Goal: Transaction & Acquisition: Purchase product/service

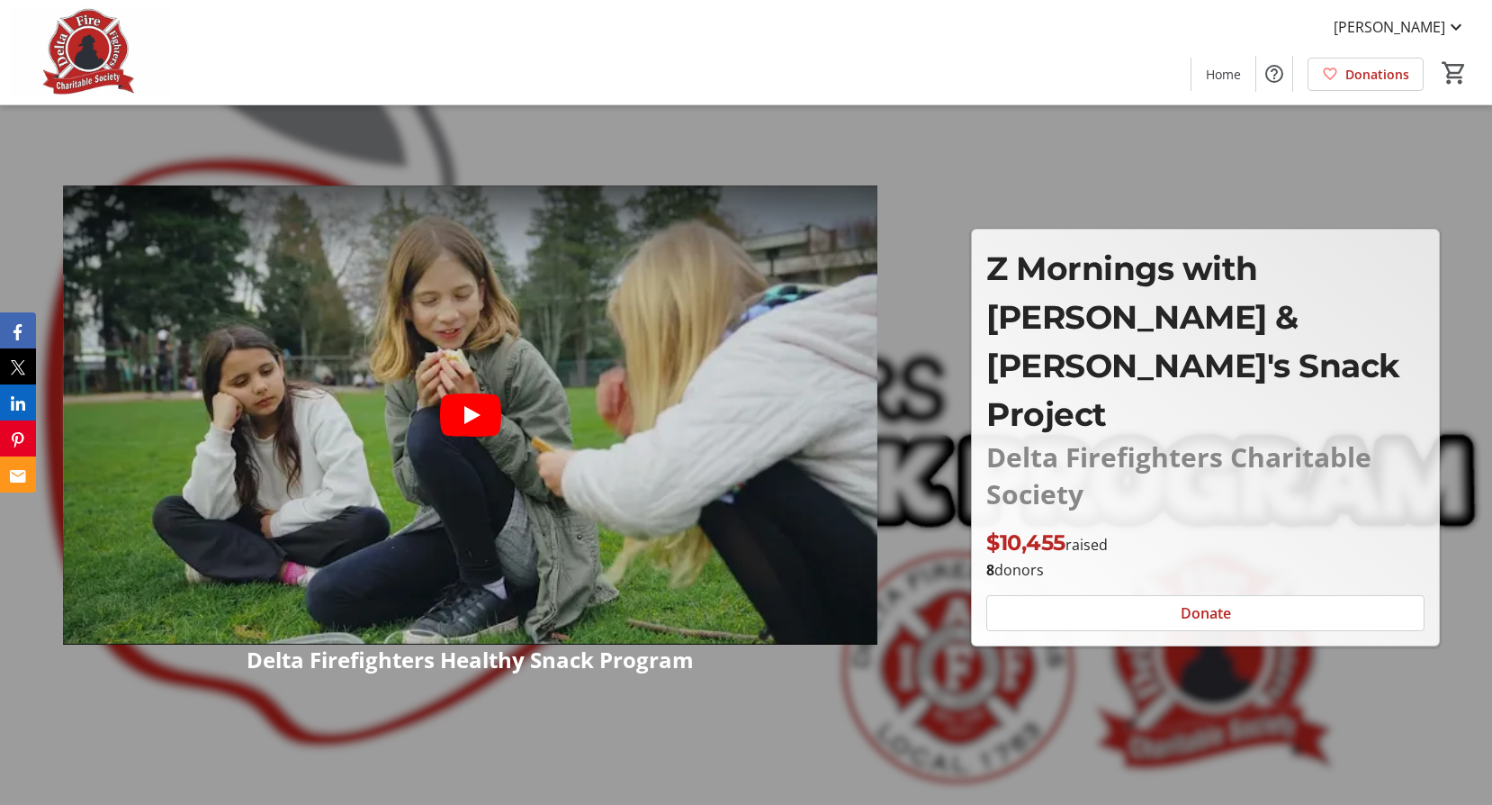
click at [1086, 527] on p "$10,455 raised" at bounding box center [1048, 543] width 122 height 32
click at [1040, 529] on span "$10,455" at bounding box center [1026, 542] width 79 height 26
click at [1023, 559] on p "8 donors" at bounding box center [1206, 570] width 438 height 22
click at [1120, 591] on span at bounding box center [1205, 612] width 437 height 43
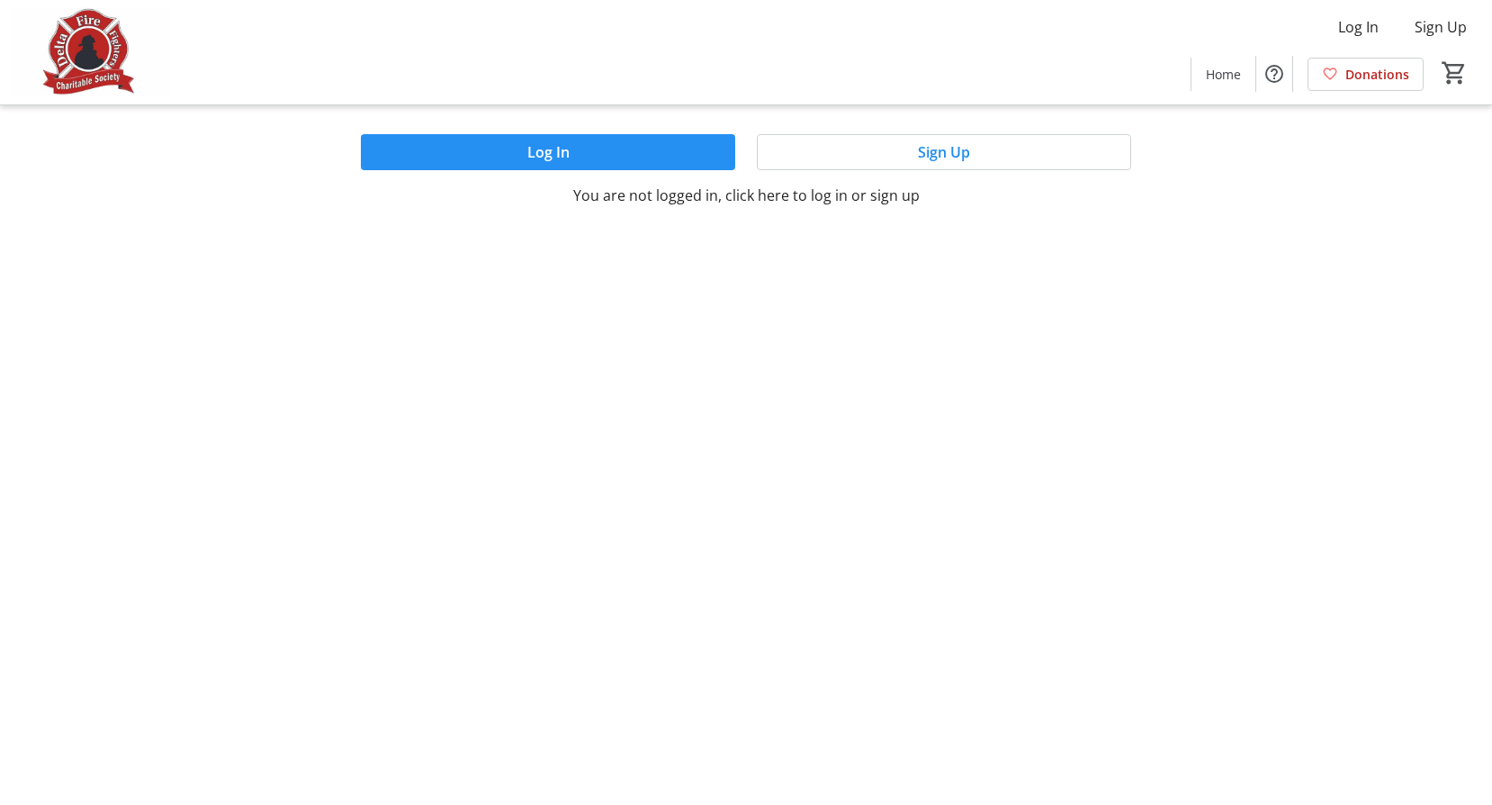
click at [611, 153] on span at bounding box center [548, 152] width 374 height 43
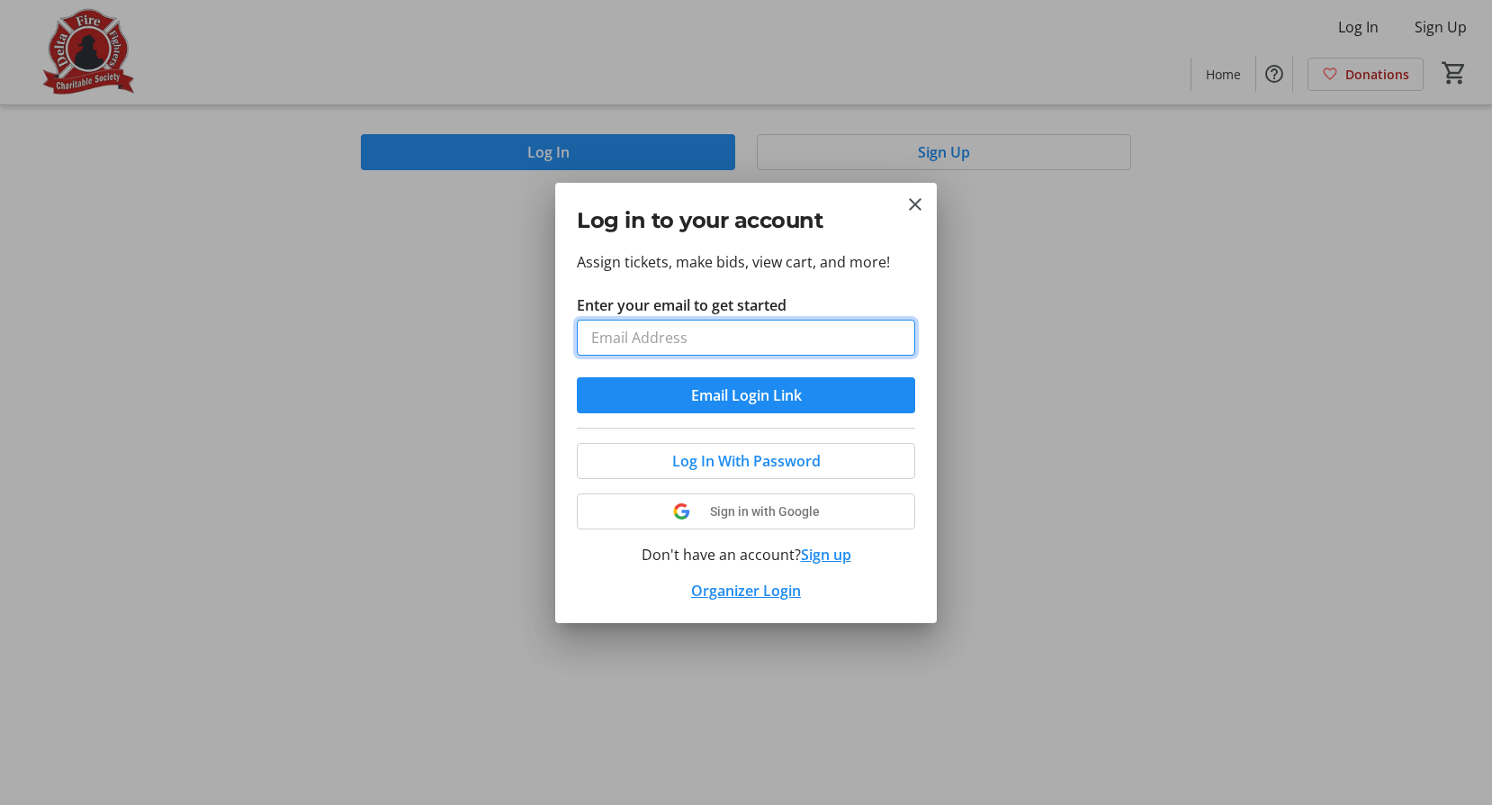
type input "[EMAIL_ADDRESS][DOMAIN_NAME]"
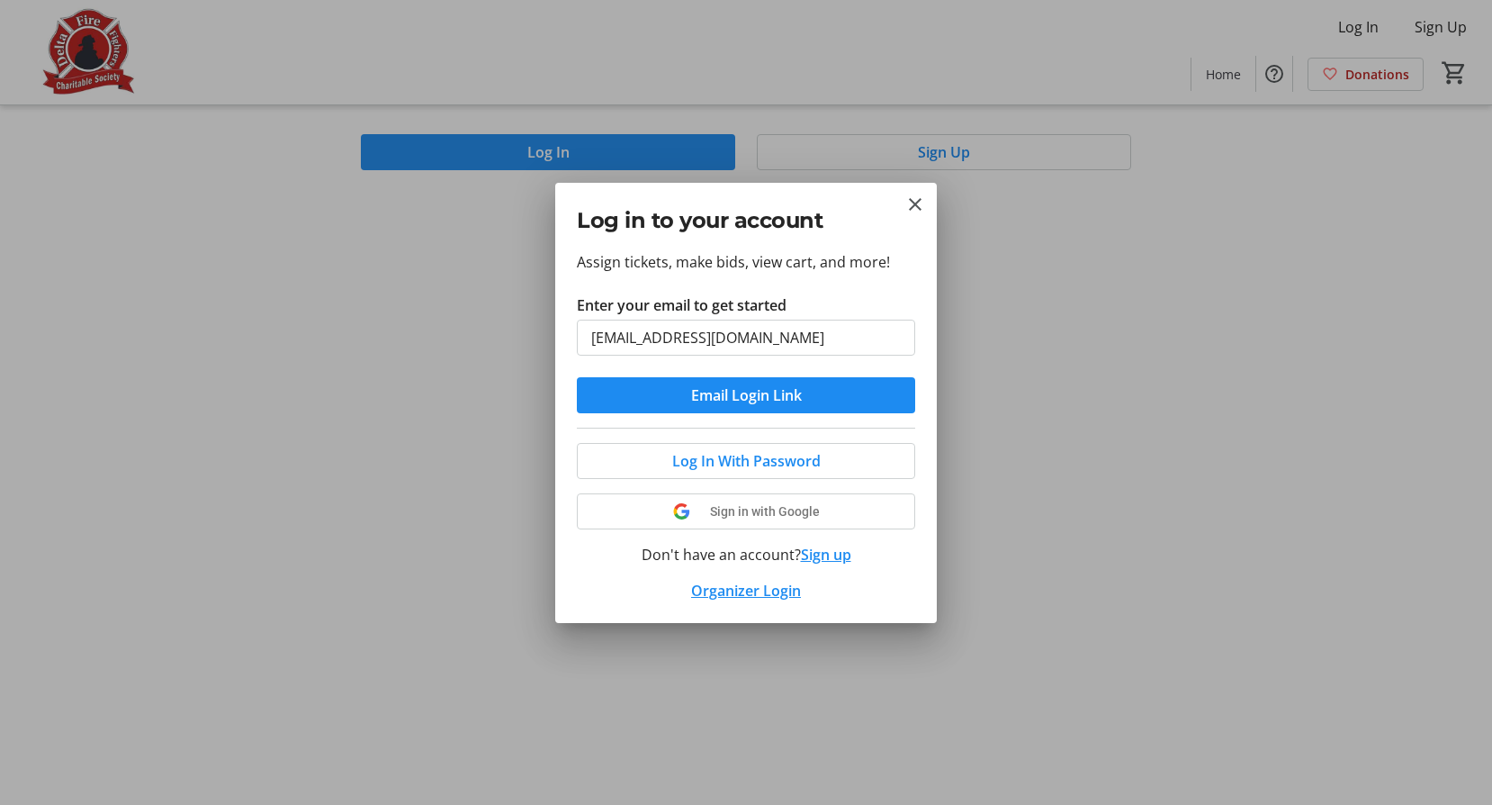
click at [746, 394] on button "Email Login Link" at bounding box center [746, 395] width 338 height 36
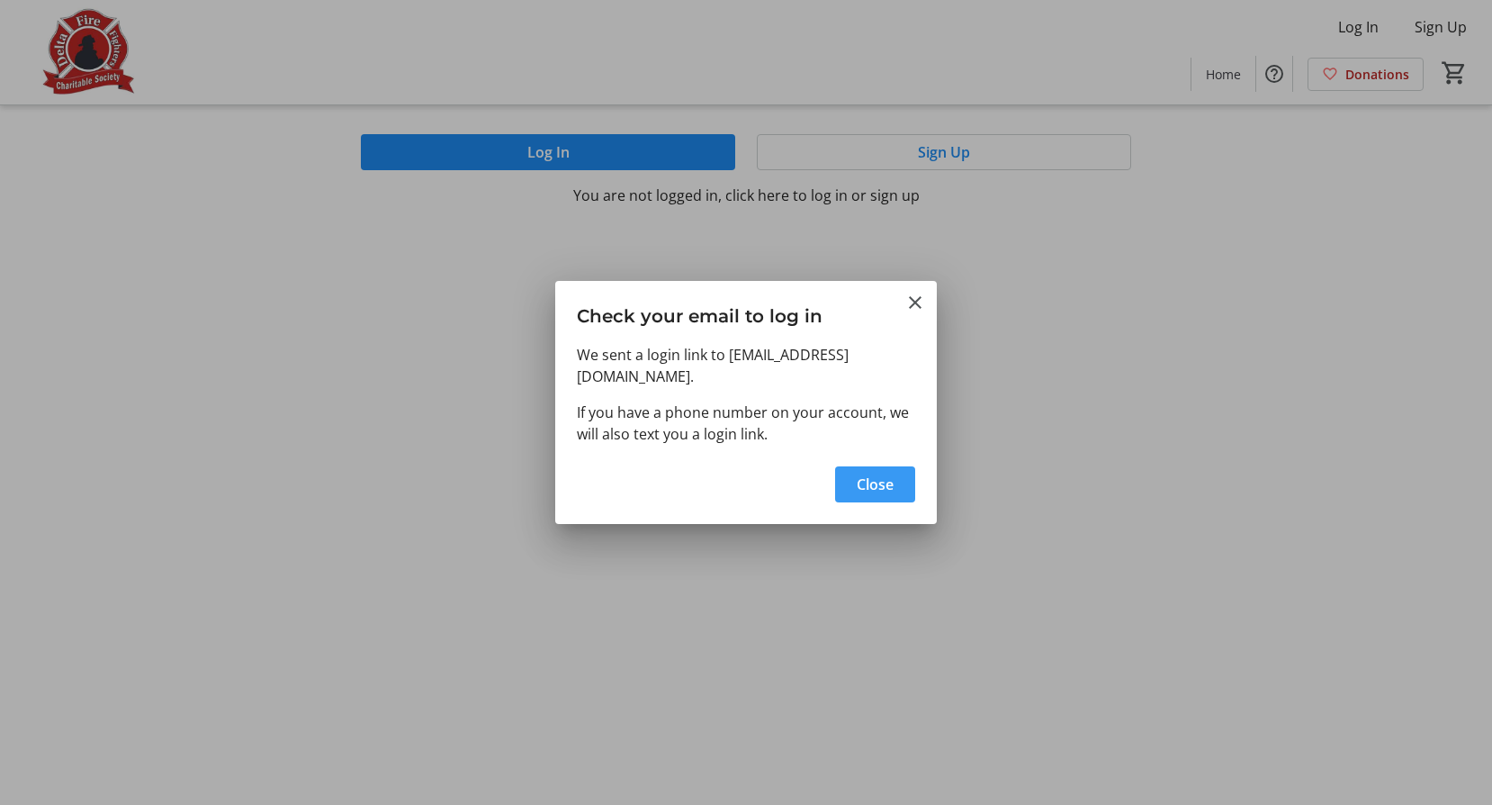
click at [870, 485] on span "Close" at bounding box center [875, 484] width 37 height 22
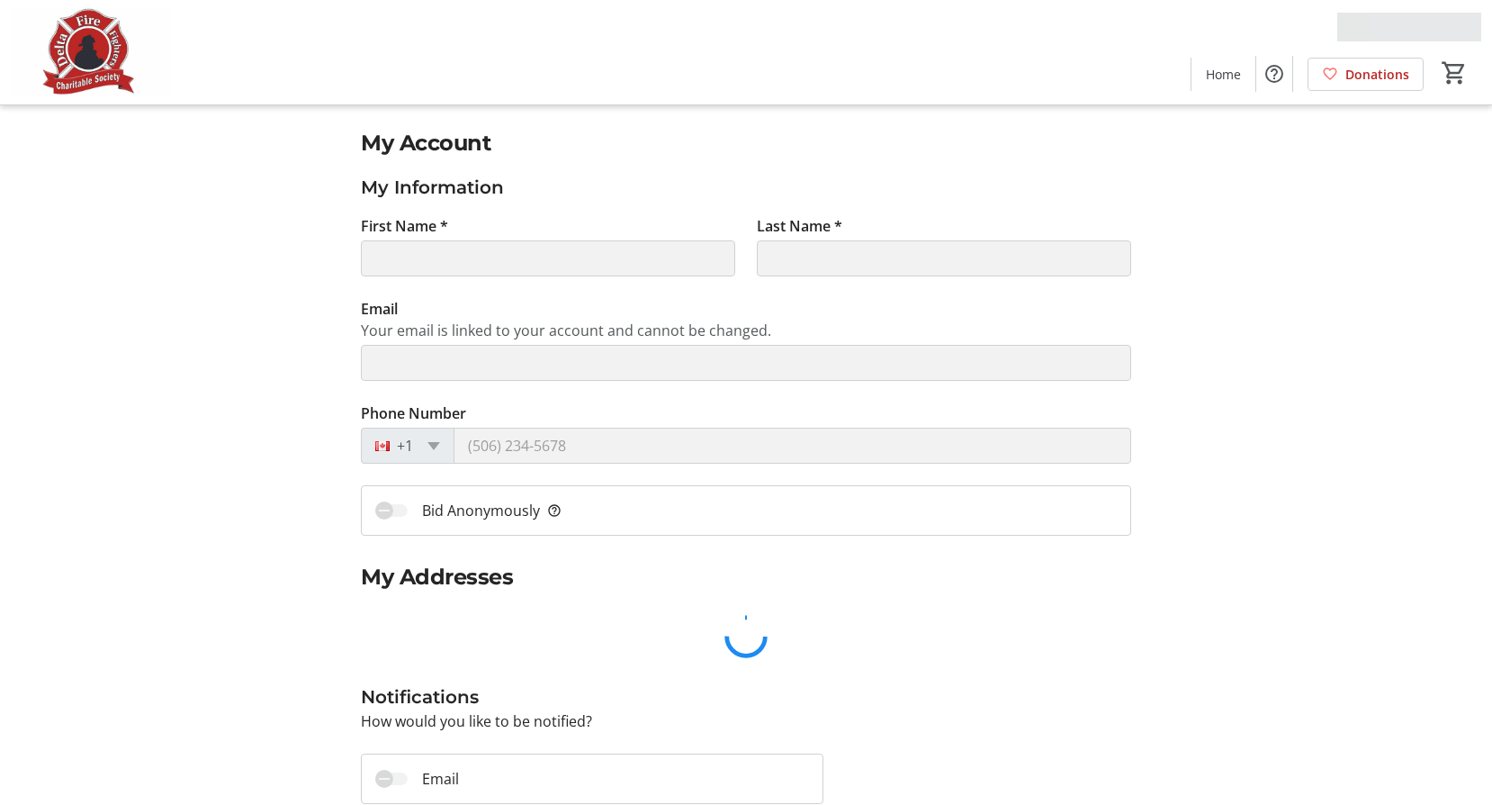
type input "Warren"
type input "Balzer"
type input "wbalzer257@deltafirefighters.com"
type input "(778) 808-6476"
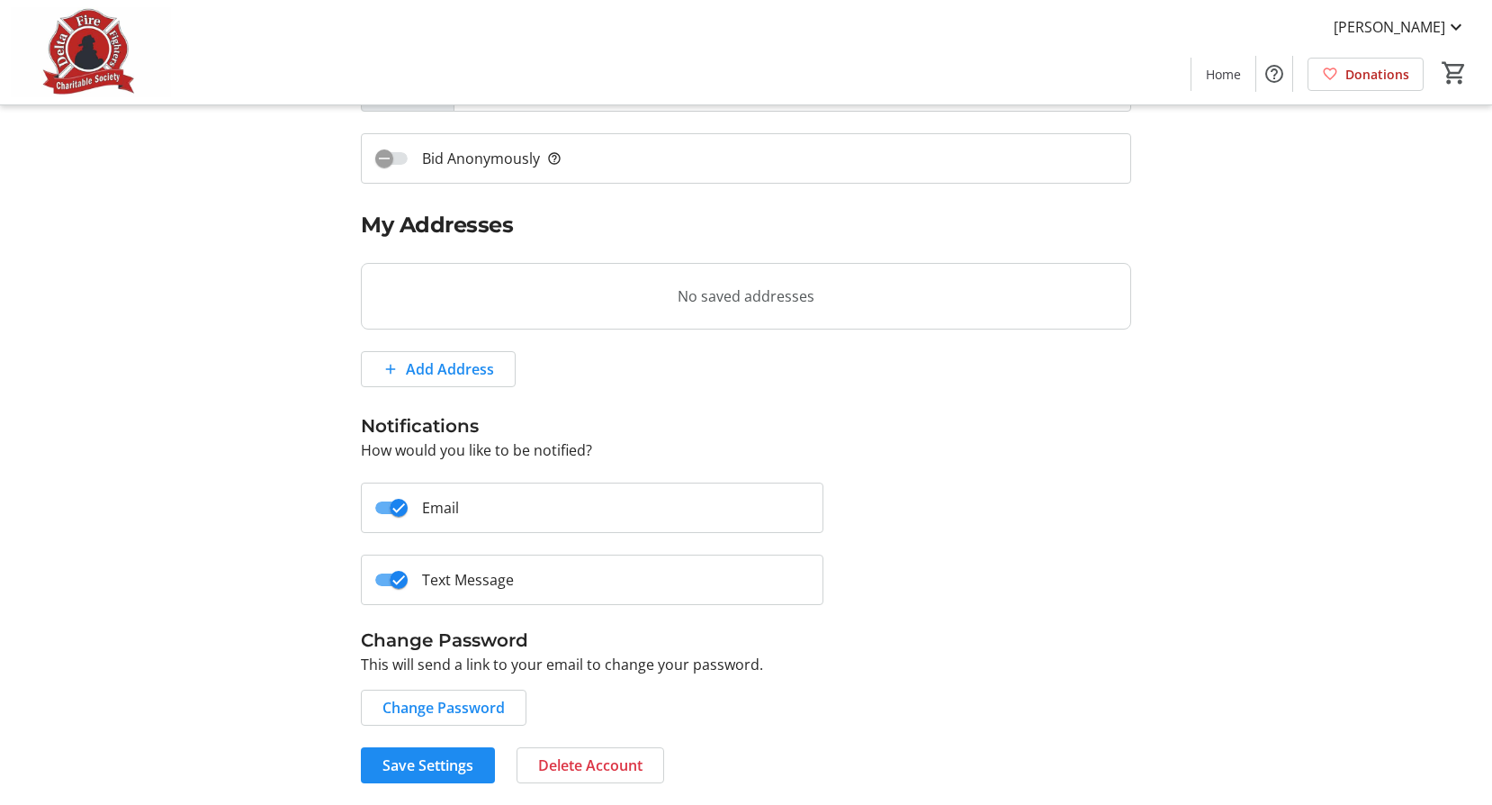
scroll to position [352, 0]
click at [426, 762] on span "Save Settings" at bounding box center [428, 765] width 91 height 22
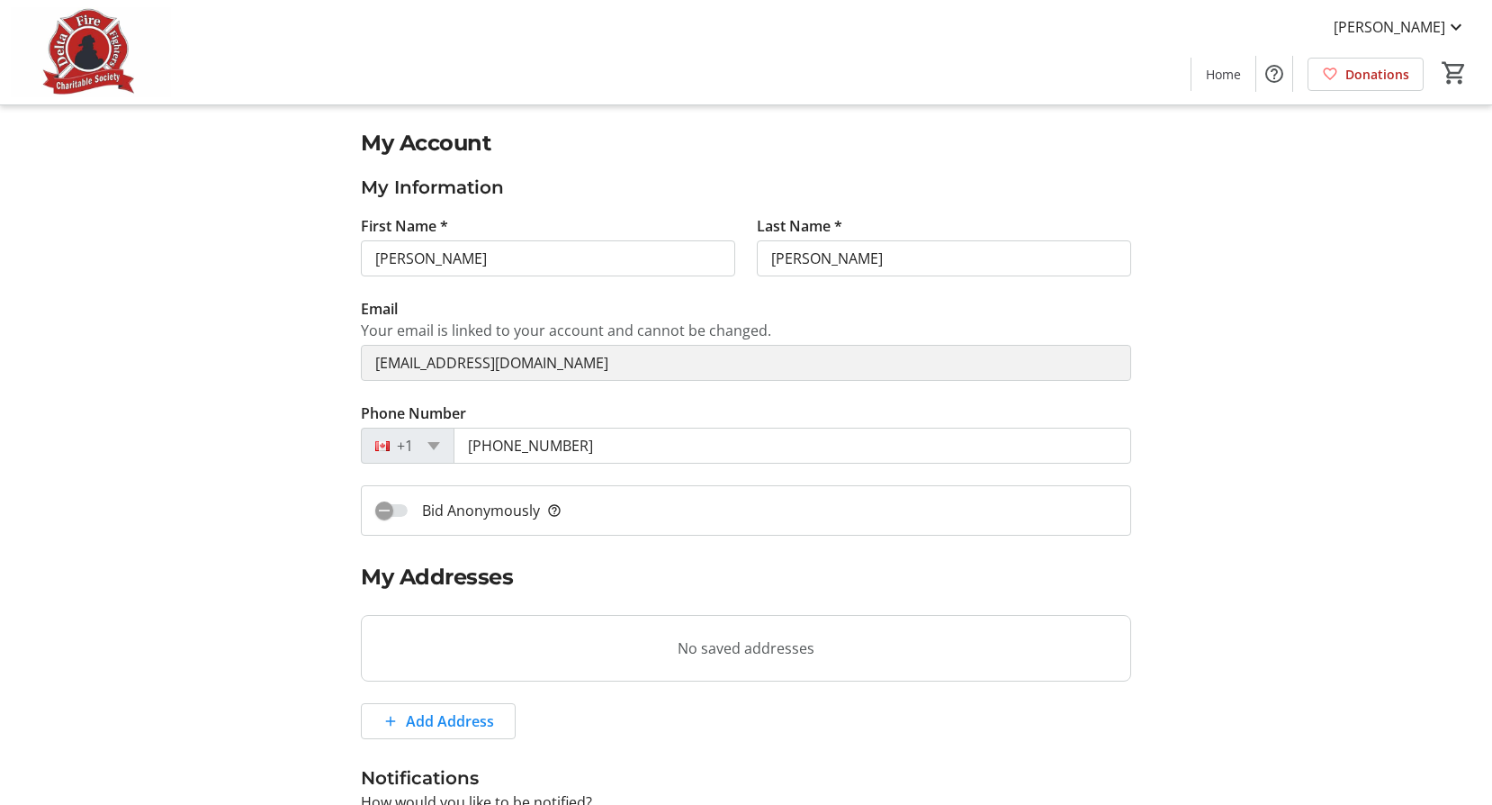
scroll to position [0, 0]
click at [1431, 23] on span "[PERSON_NAME]" at bounding box center [1390, 27] width 112 height 22
click at [95, 68] on div at bounding box center [746, 402] width 1492 height 805
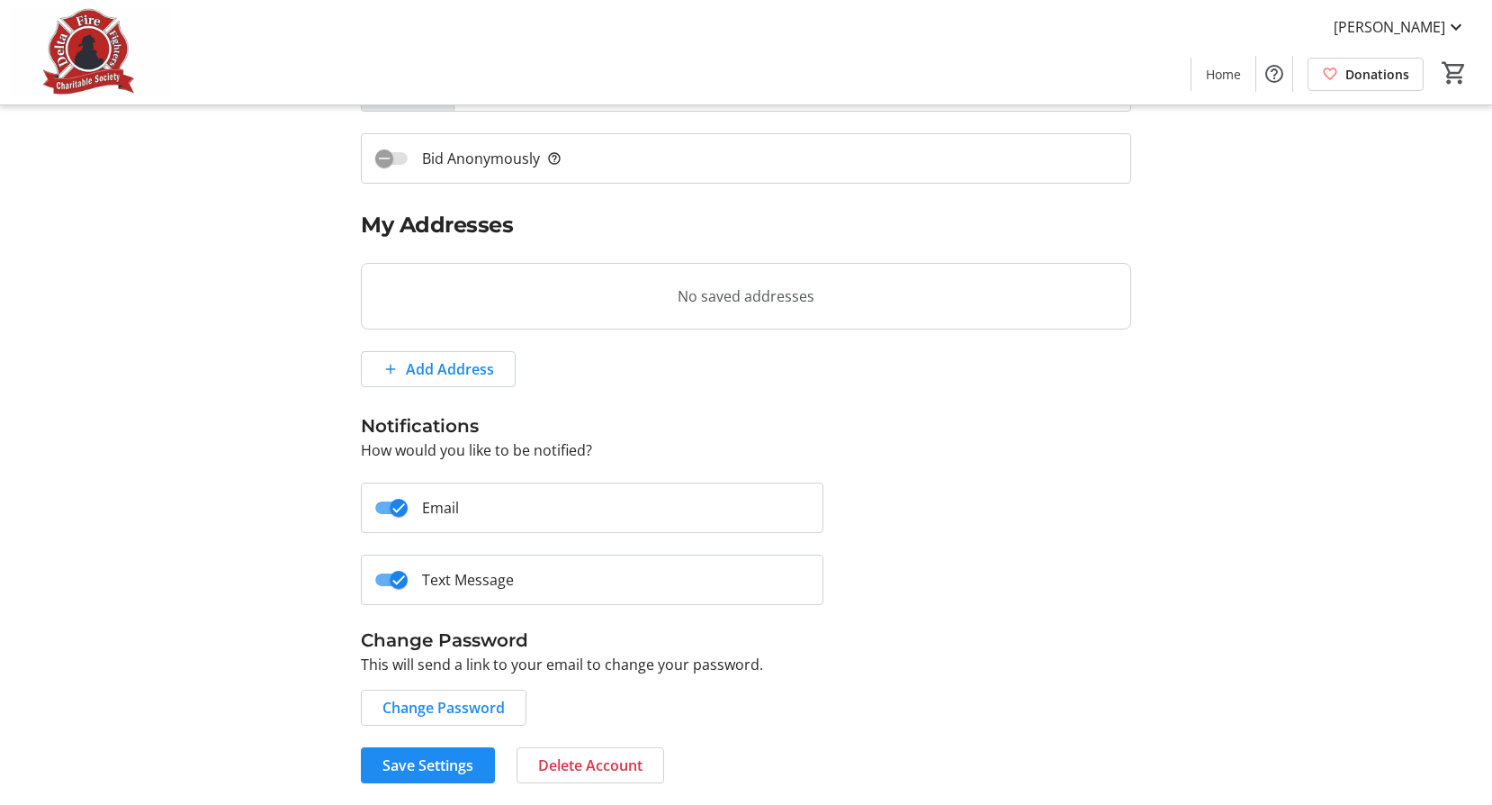
scroll to position [352, 0]
click at [455, 765] on span "Save Settings" at bounding box center [428, 765] width 91 height 22
click at [429, 762] on span "Save Settings" at bounding box center [428, 765] width 91 height 22
click at [443, 754] on span "Save Settings" at bounding box center [428, 765] width 91 height 22
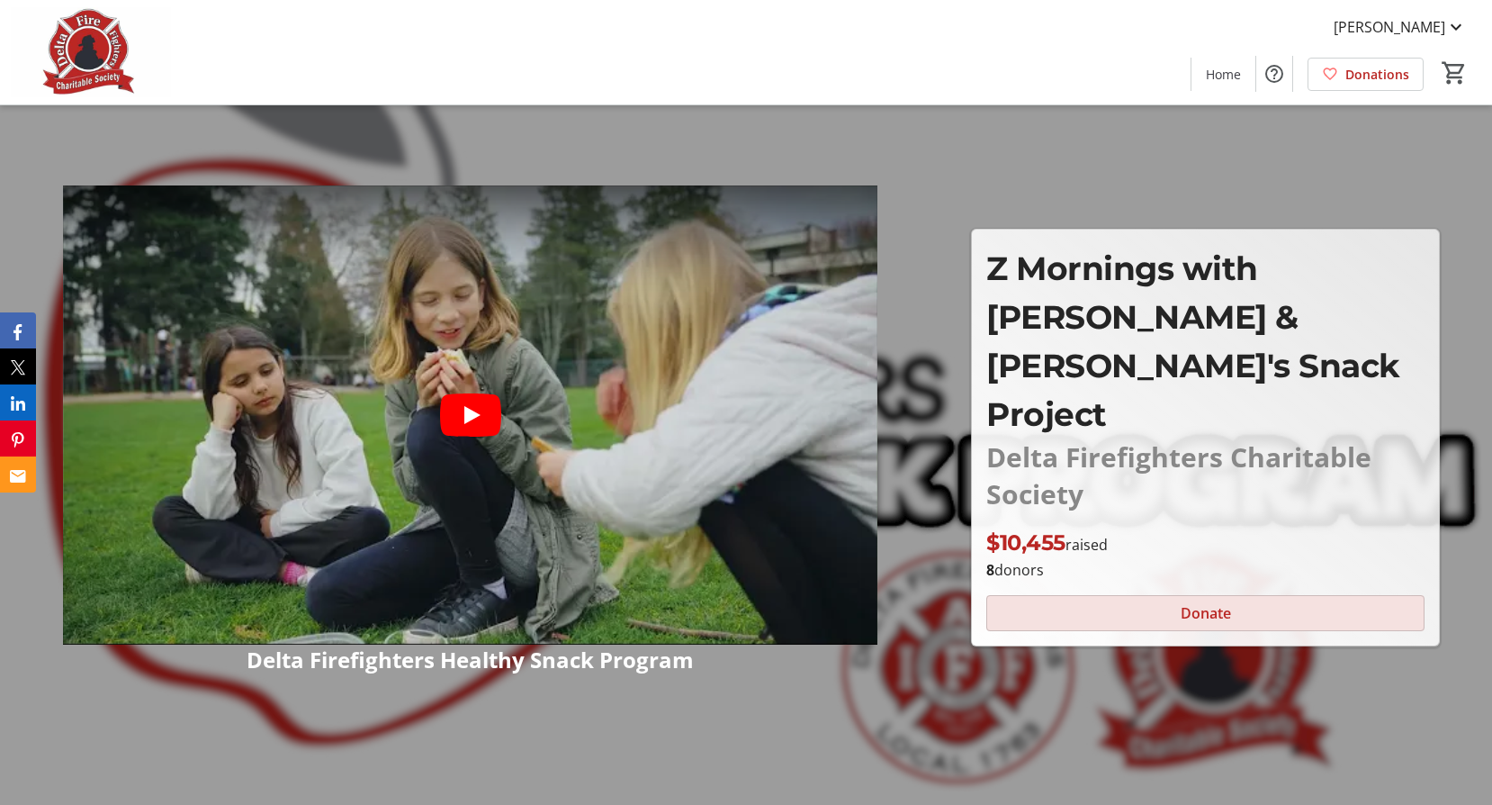
click at [1176, 591] on span at bounding box center [1205, 612] width 437 height 43
